Goal: Contribute content: Add original content to the website for others to see

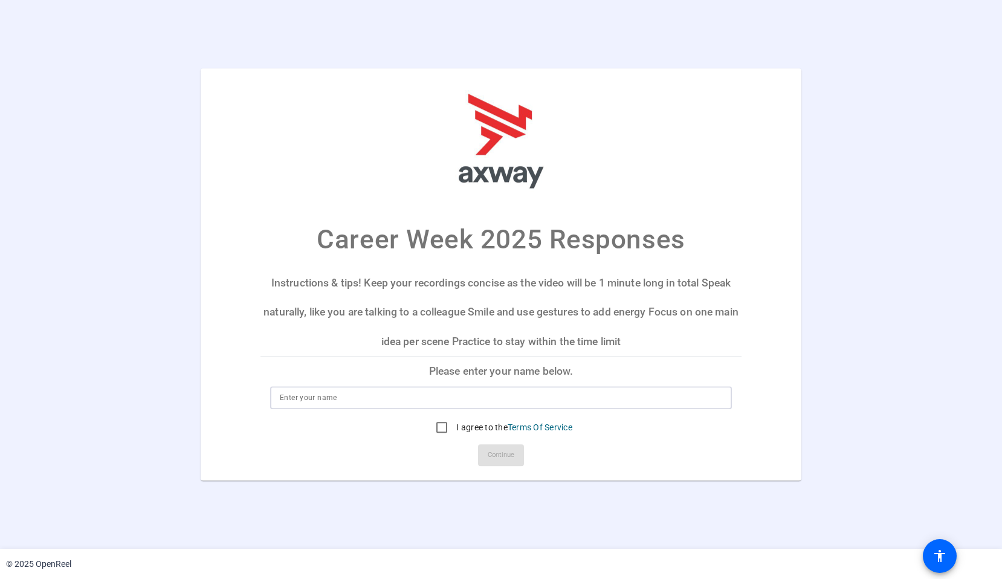
click at [415, 400] on input at bounding box center [501, 398] width 443 height 15
type input "[PERSON_NAME]"
click at [441, 429] on input "I agree to the Terms Of Service" at bounding box center [442, 427] width 24 height 24
checkbox input "true"
click at [501, 456] on span "Continue" at bounding box center [501, 455] width 27 height 18
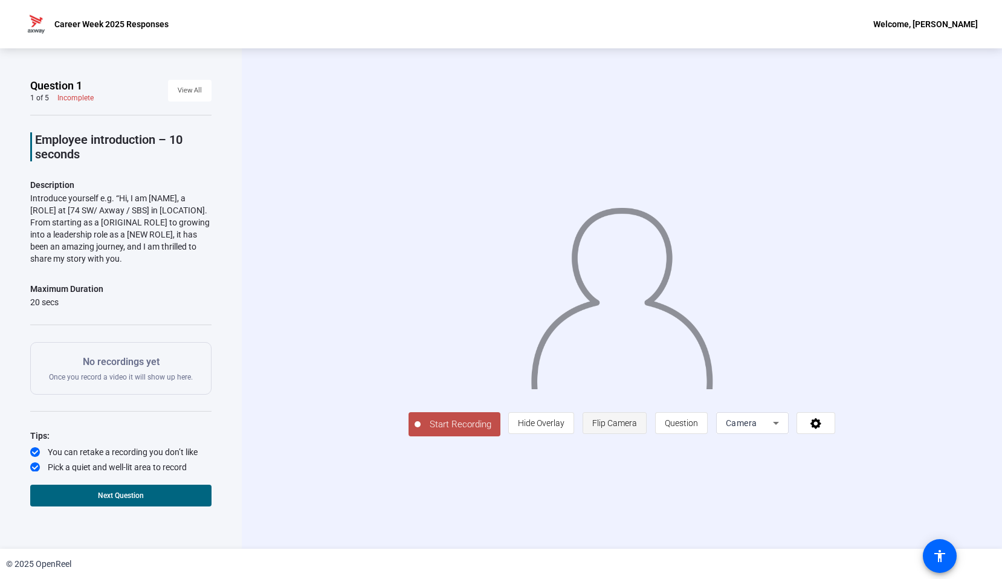
click at [610, 420] on span "Flip Camera" at bounding box center [614, 423] width 45 height 10
click at [682, 426] on span "Question" at bounding box center [681, 423] width 33 height 10
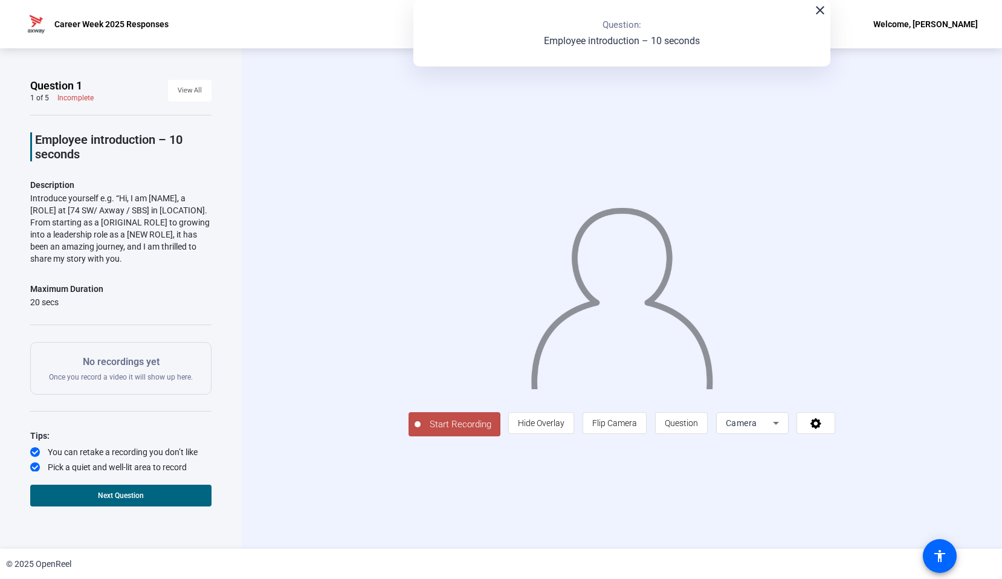
click at [754, 422] on span "Camera" at bounding box center [741, 423] width 31 height 10
click at [754, 422] on div at bounding box center [501, 289] width 1002 height 579
click at [551, 421] on span "Hide Overlay" at bounding box center [541, 423] width 47 height 10
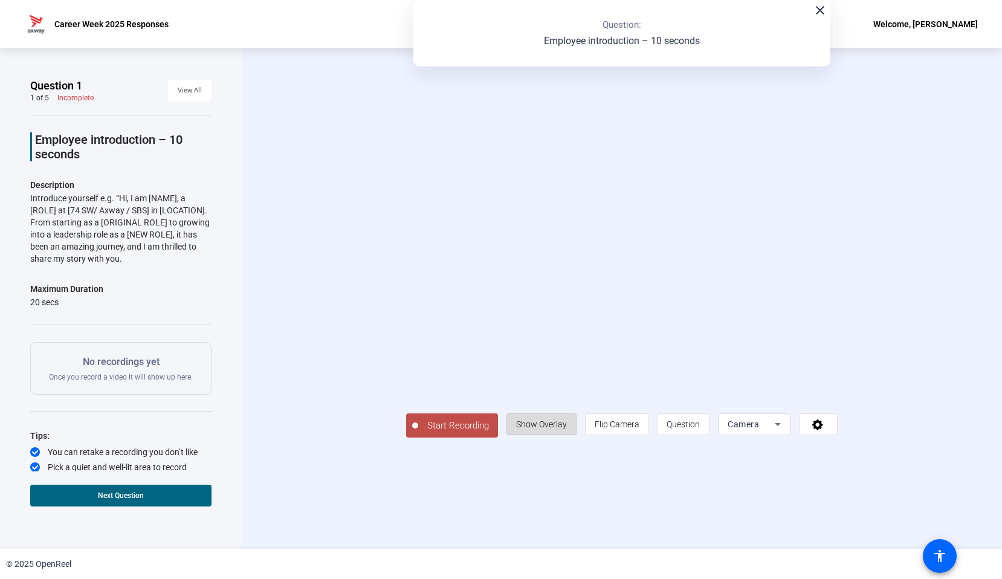
click at [551, 421] on span "Show Overlay" at bounding box center [541, 425] width 51 height 10
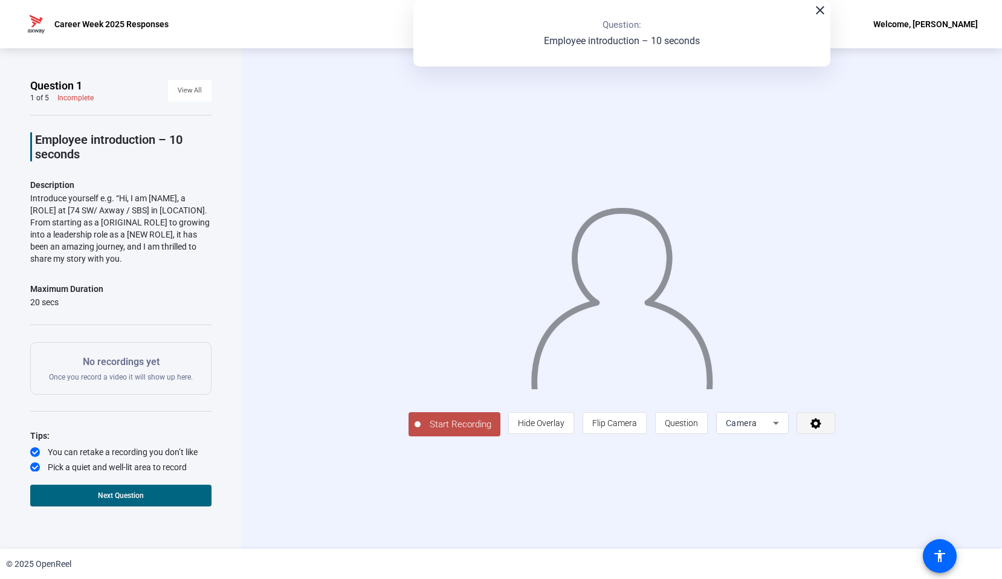
click at [818, 418] on icon at bounding box center [817, 423] width 14 height 12
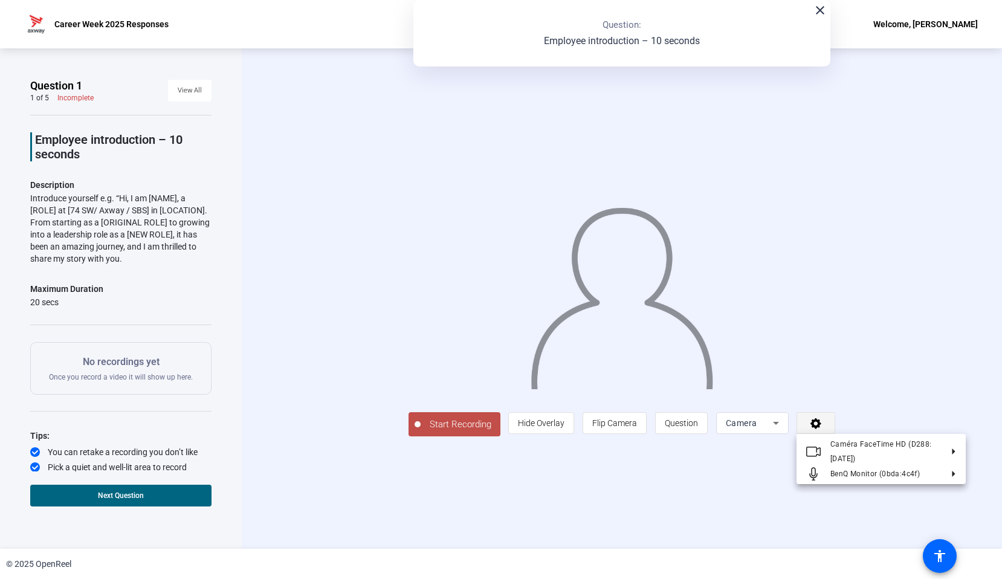
click at [818, 418] on div at bounding box center [501, 289] width 1002 height 579
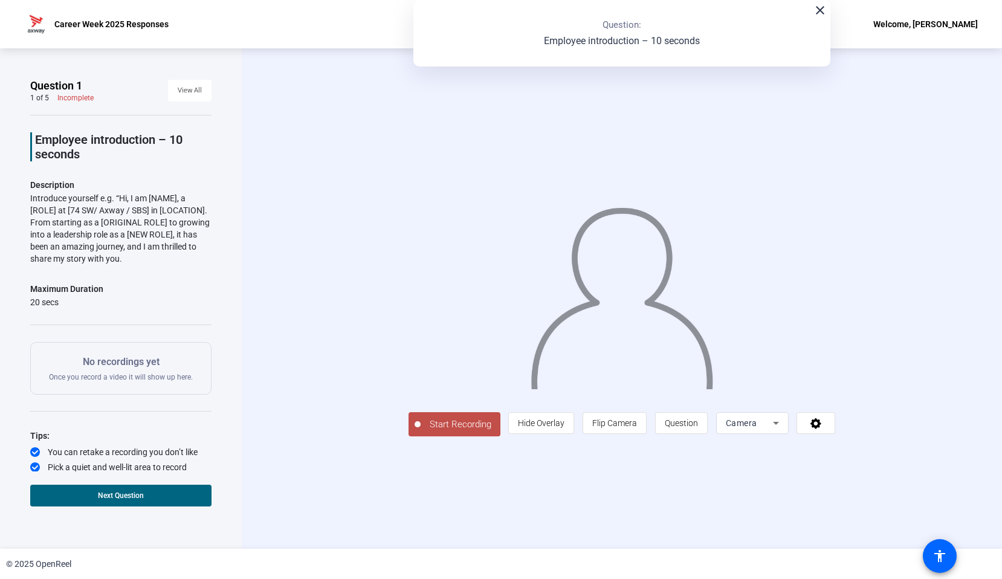
click at [458, 428] on span "Start Recording" at bounding box center [461, 425] width 80 height 14
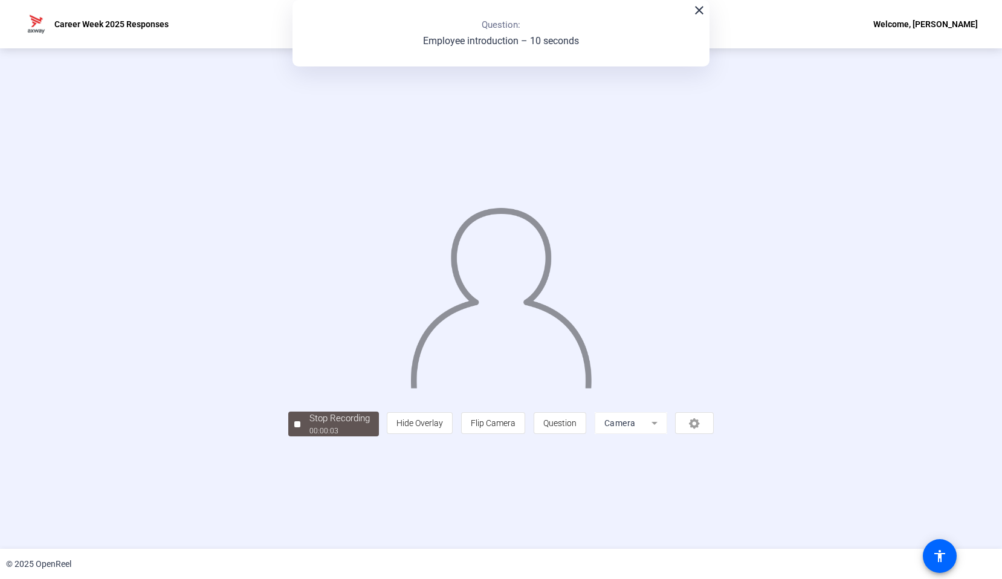
click at [513, 39] on p "Employee introduction – 10 seconds" at bounding box center [501, 41] width 156 height 15
click at [340, 426] on div "00:00:07" at bounding box center [340, 431] width 60 height 11
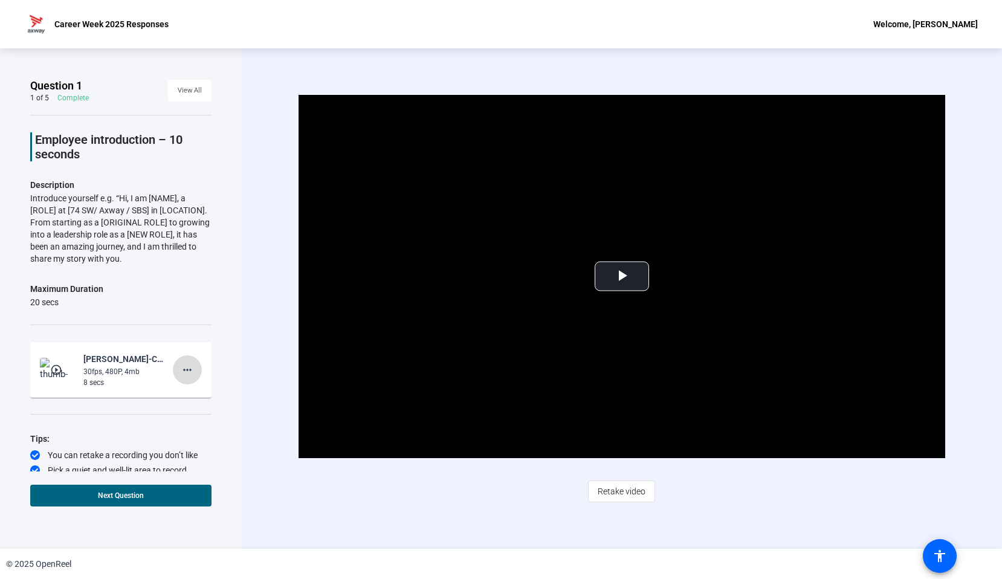
click at [187, 372] on mat-icon "more_horiz" at bounding box center [187, 370] width 15 height 15
click at [198, 390] on span "Delete clip" at bounding box center [207, 395] width 48 height 15
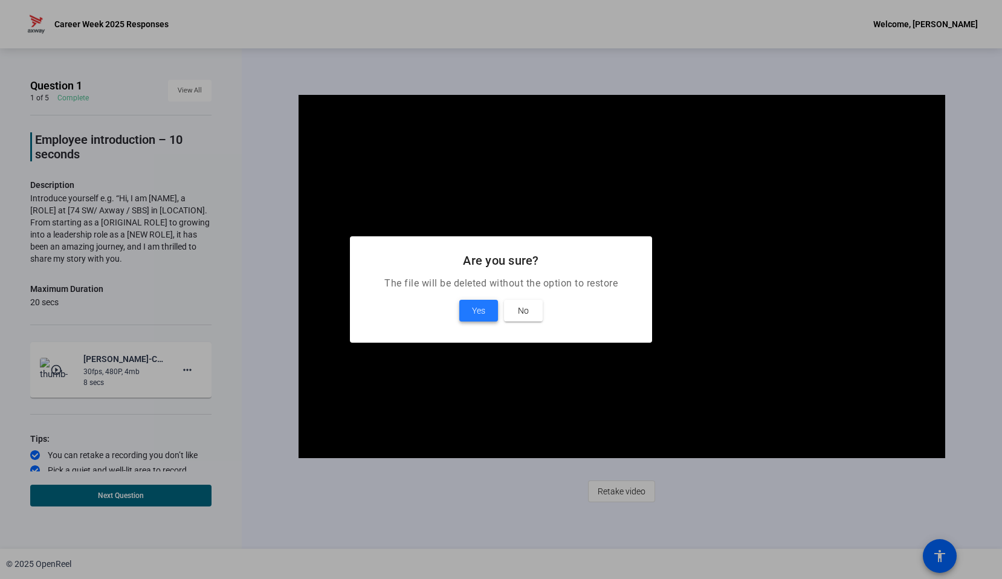
click at [473, 308] on span "Yes" at bounding box center [478, 310] width 13 height 15
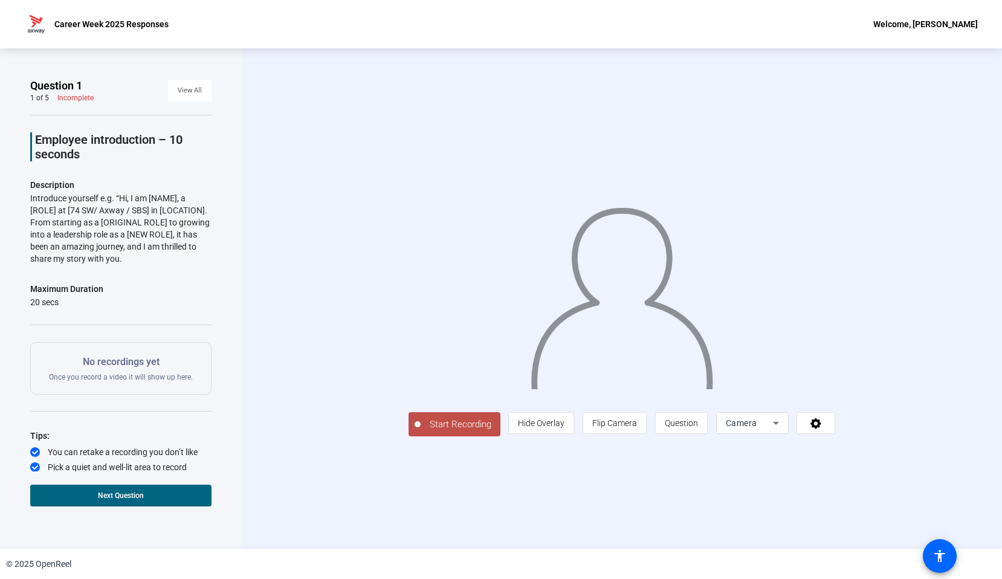
click at [33, 31] on img at bounding box center [36, 24] width 24 height 24
click at [39, 24] on img at bounding box center [36, 24] width 24 height 24
click at [698, 435] on span "Question" at bounding box center [681, 423] width 33 height 23
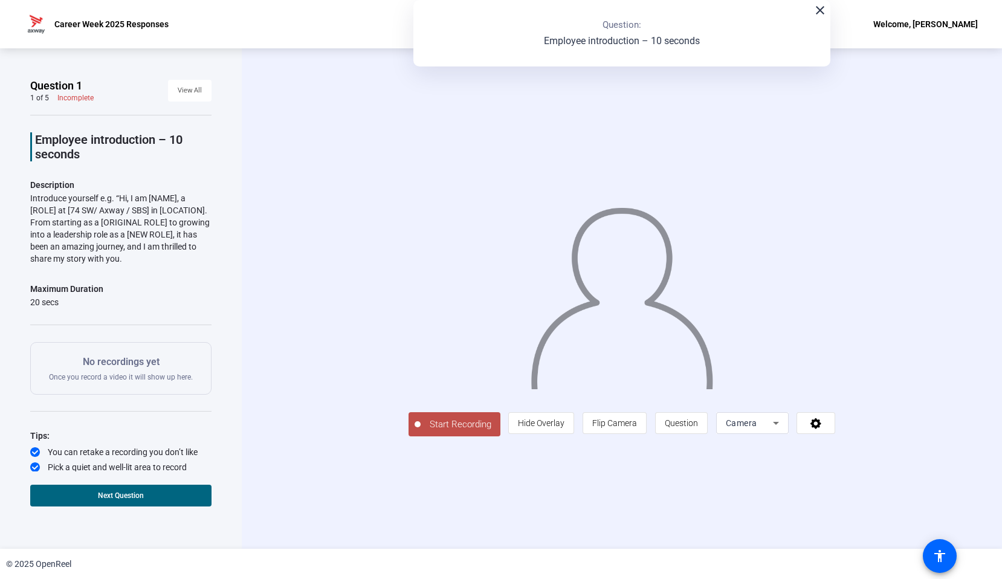
click at [817, 5] on mat-icon "close" at bounding box center [820, 10] width 15 height 15
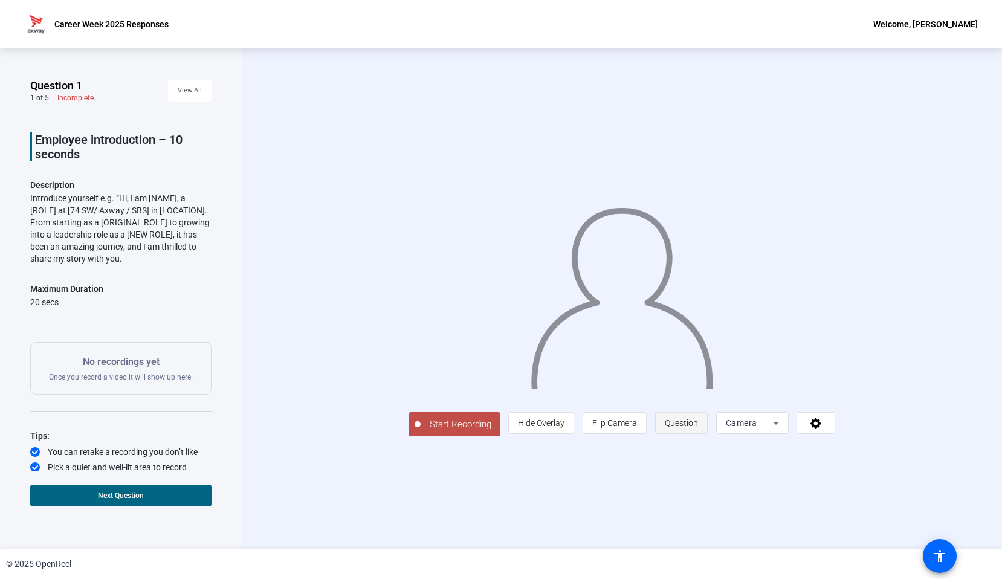
click at [698, 428] on span "Question" at bounding box center [681, 423] width 33 height 10
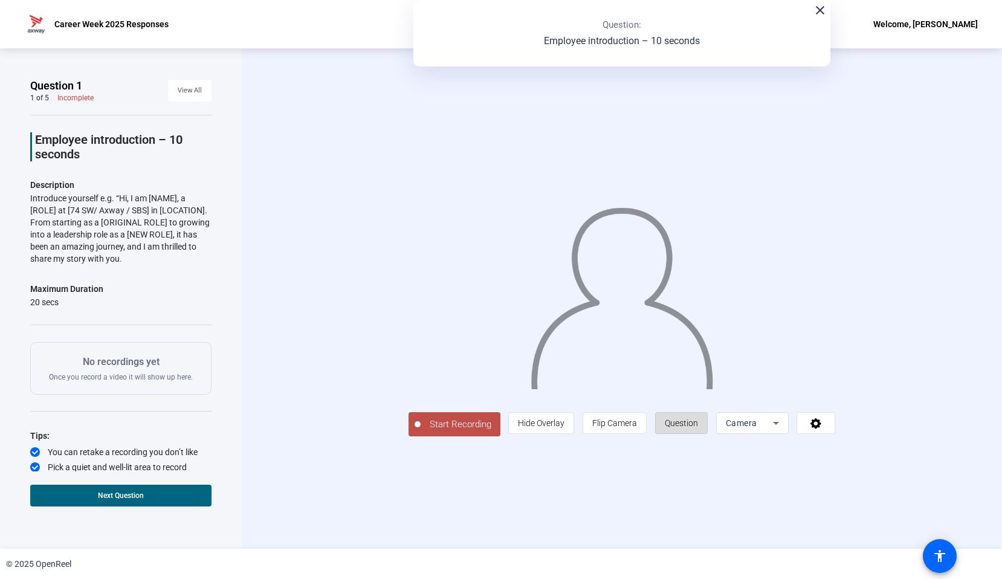
click at [698, 428] on span "Question" at bounding box center [681, 423] width 33 height 10
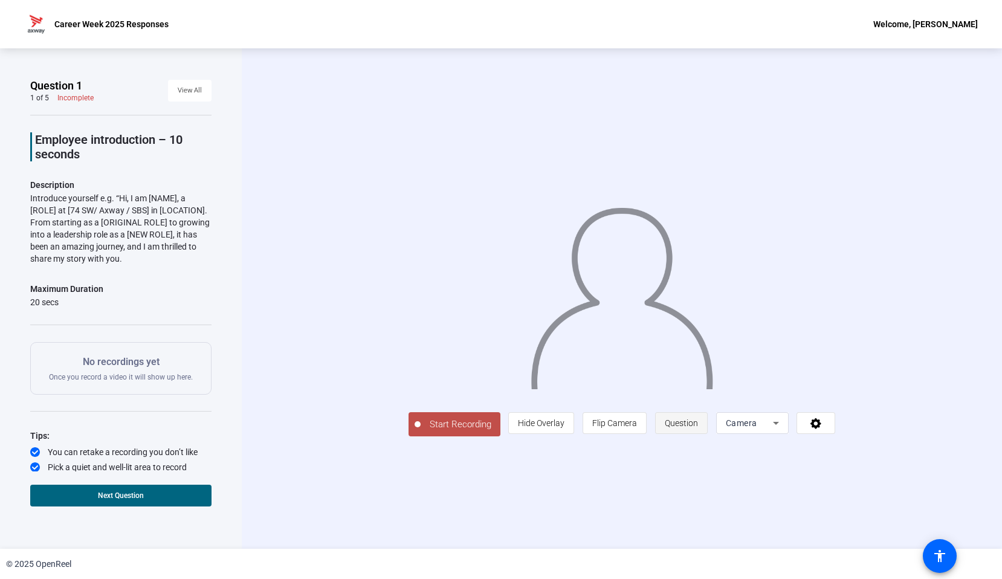
click at [698, 428] on span "Question" at bounding box center [681, 423] width 33 height 10
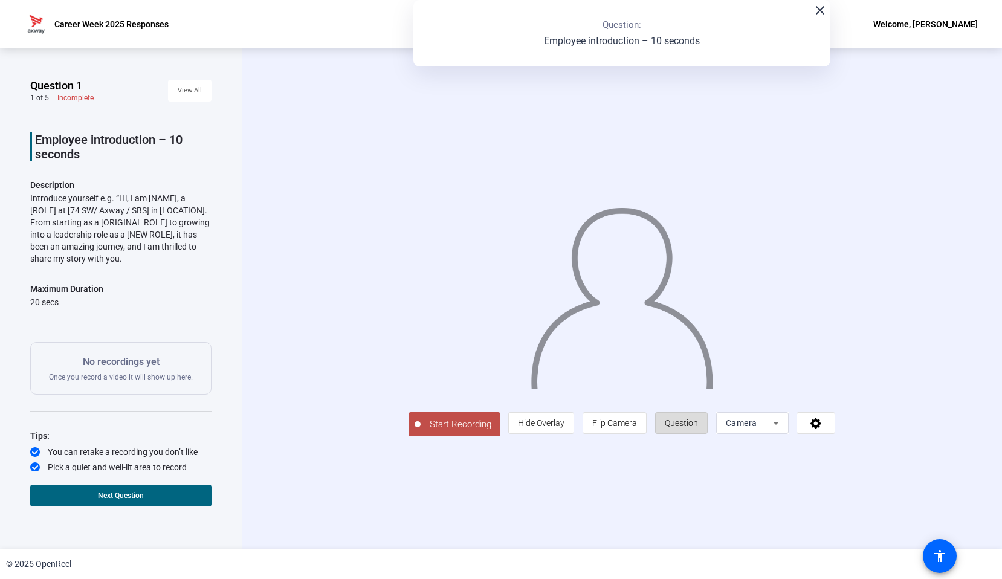
click at [698, 428] on span "Question" at bounding box center [681, 423] width 33 height 10
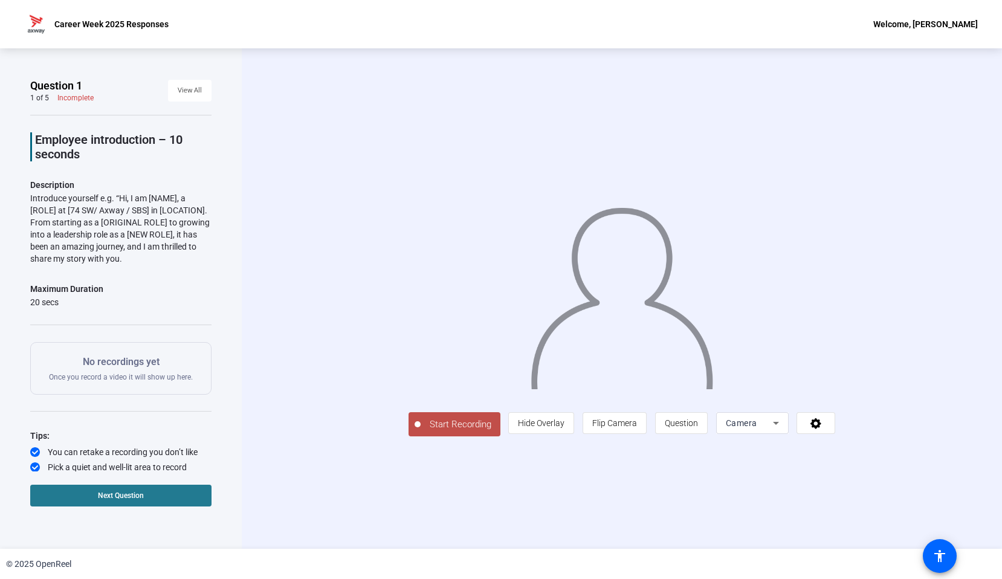
click at [167, 493] on span at bounding box center [120, 495] width 181 height 29
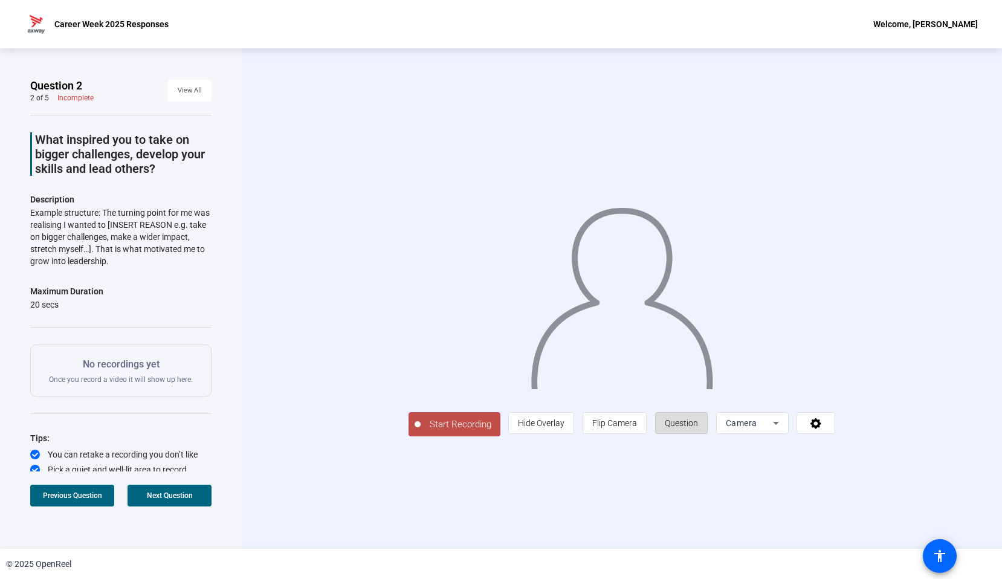
click at [698, 435] on span "Question" at bounding box center [681, 423] width 33 height 23
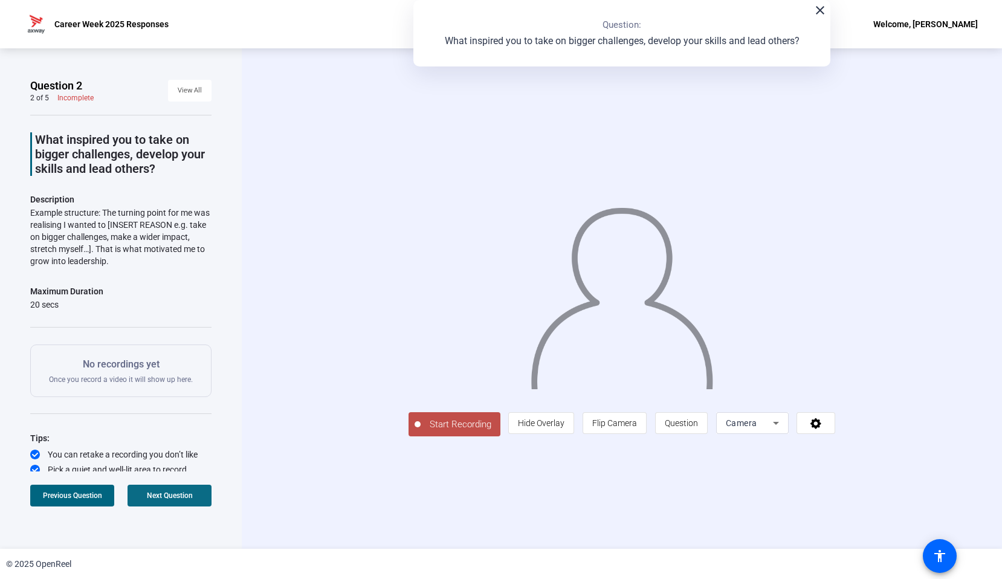
click at [177, 493] on span "Next Question" at bounding box center [170, 496] width 46 height 8
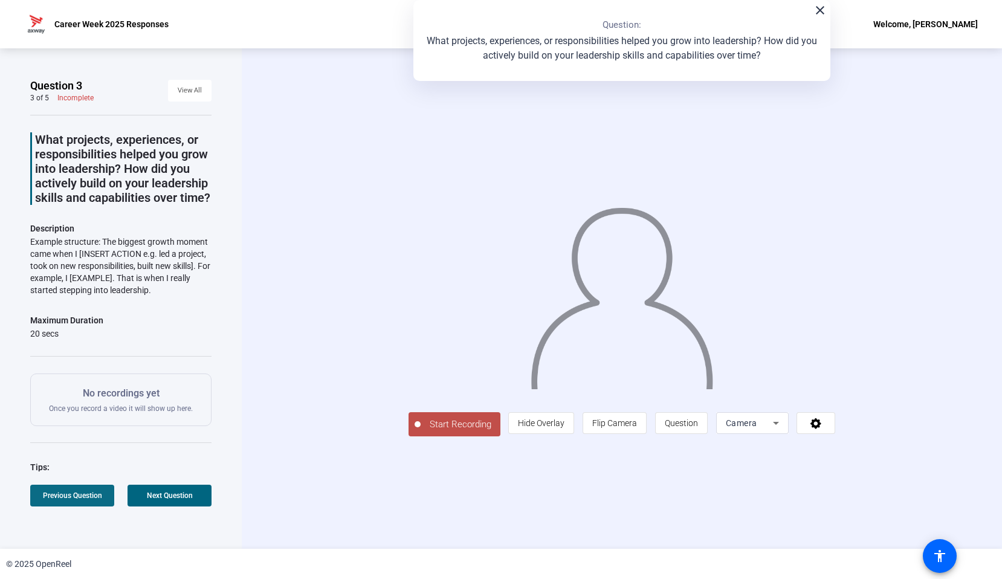
click at [91, 500] on span "Previous Question" at bounding box center [72, 496] width 59 height 10
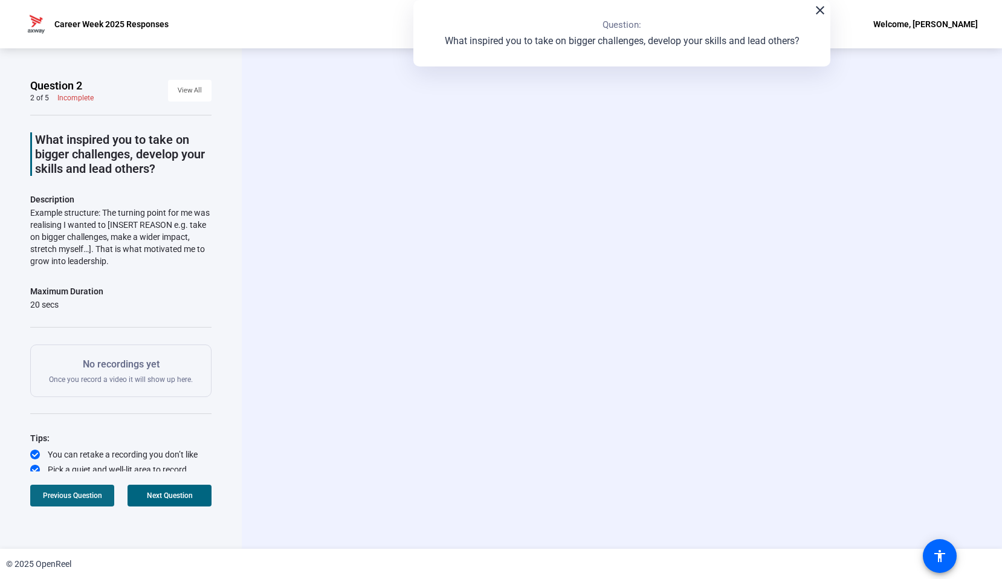
click at [91, 500] on span "Previous Question" at bounding box center [72, 496] width 59 height 10
